Goal: Task Accomplishment & Management: Use online tool/utility

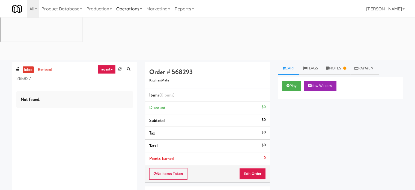
drag, startPoint x: 135, startPoint y: 10, endPoint x: 135, endPoint y: 16, distance: 6.0
click at [135, 10] on link "Operations" at bounding box center [129, 8] width 30 height 17
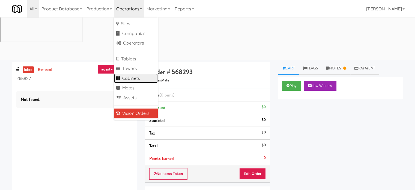
click at [132, 79] on link "Cabinets" at bounding box center [136, 78] width 44 height 10
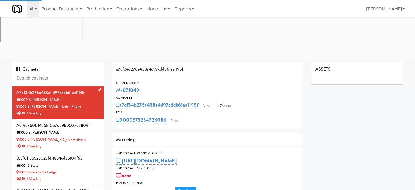
type input "3"
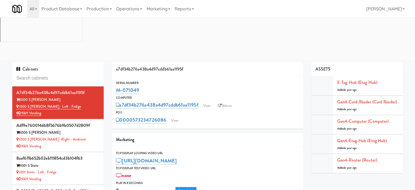
click at [70, 73] on input "text" at bounding box center [57, 78] width 83 height 10
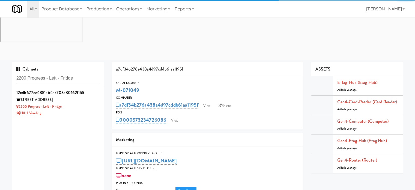
type input "2200 Progress - Left - Fridge"
click at [89, 110] on div "H&H Vending" at bounding box center [57, 113] width 83 height 7
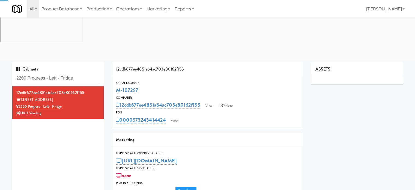
type input "3"
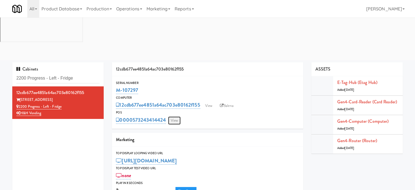
click at [177, 116] on link "View" at bounding box center [174, 120] width 13 height 8
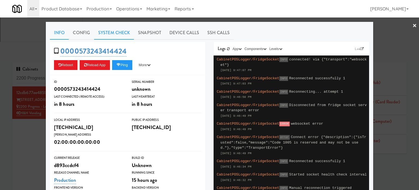
click at [109, 32] on link "System Check" at bounding box center [114, 33] width 40 height 14
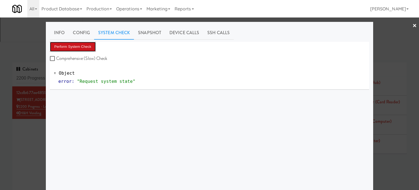
click at [80, 46] on button "Perform System Check" at bounding box center [73, 47] width 46 height 10
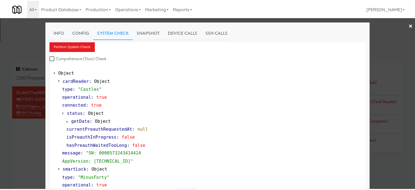
scroll to position [234, 0]
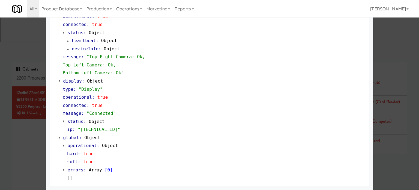
click at [38, 109] on div at bounding box center [209, 95] width 419 height 190
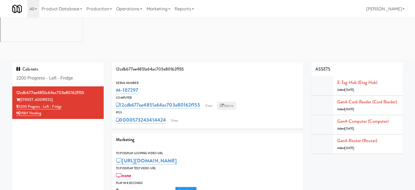
click at [228, 102] on link "Balena" at bounding box center [226, 106] width 19 height 8
